Goal: Communication & Community: Answer question/provide support

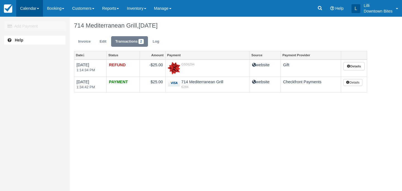
click at [32, 9] on link "Calendar" at bounding box center [29, 8] width 27 height 17
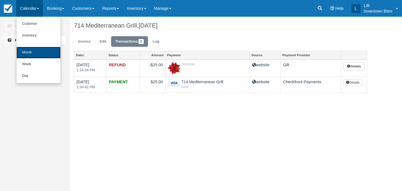
click at [41, 52] on link "Month" at bounding box center [38, 53] width 44 height 12
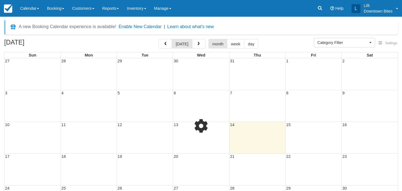
select select
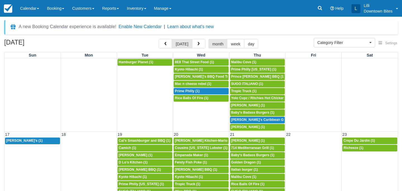
scroll to position [208, 0]
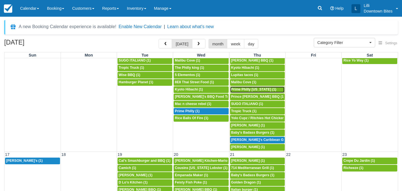
click at [241, 90] on span "Prime Philly california (1)" at bounding box center [253, 90] width 45 height 4
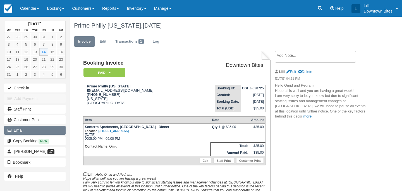
click at [42, 132] on button "Email" at bounding box center [34, 130] width 61 height 9
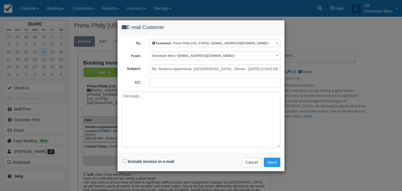
click at [157, 85] on input "CC:" at bounding box center [215, 82] width 131 height 9
type input "lilli@downtownbites.com"
click at [151, 67] on input "Re: Sonterra Apartments, Foothill Ranch - Dinner - Thu Aug 14, 2025 (CGHZ-03072…" at bounding box center [215, 68] width 131 height 9
type input "URGENT >>> Re: Sonterra Apartments, Foothill Ranch - Dinner - Thu Aug 14, 2025 …"
type input "lilli@downtownbites.com"
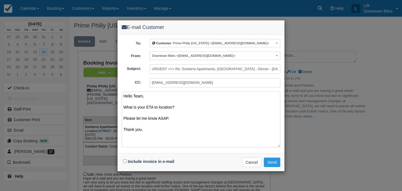
type textarea "Hello Team, What is your ETA to location? Please let me know ASAP. Thank you,"
click at [126, 160] on input "Include invoice in e-mail" at bounding box center [125, 162] width 4 height 4
checkbox input "true"
click at [274, 163] on button "Send" at bounding box center [272, 162] width 16 height 9
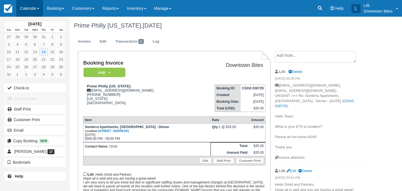
click at [20, 6] on link "Calendar" at bounding box center [29, 8] width 27 height 17
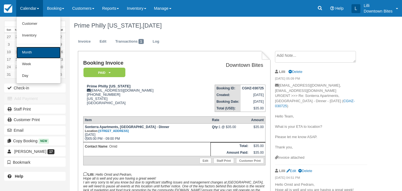
click at [32, 54] on link "Month" at bounding box center [38, 53] width 44 height 12
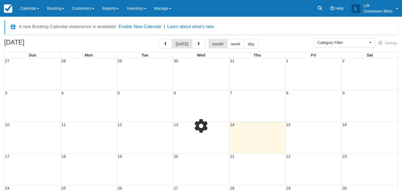
select select
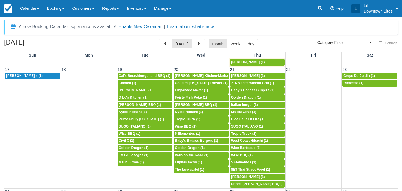
scroll to position [294, 0]
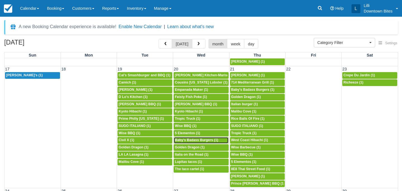
click at [196, 141] on span "Baby's Badass Burgers (1)" at bounding box center [196, 140] width 43 height 4
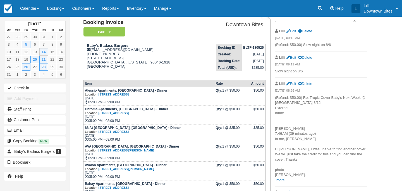
scroll to position [68, 0]
